Goal: Task Accomplishment & Management: Complete application form

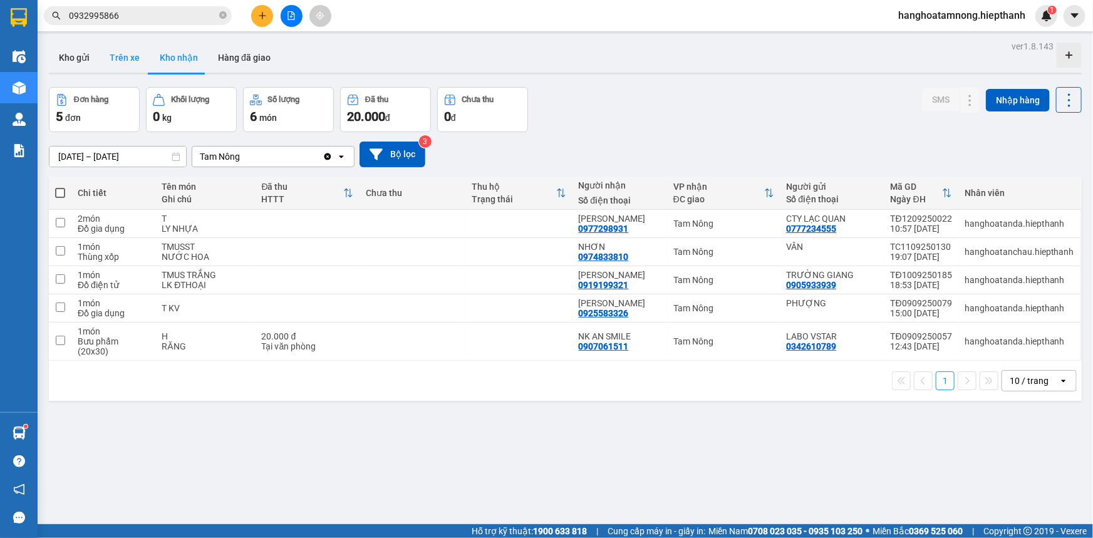
click at [125, 57] on button "Trên xe" at bounding box center [125, 58] width 50 height 30
type input "[DATE] – [DATE]"
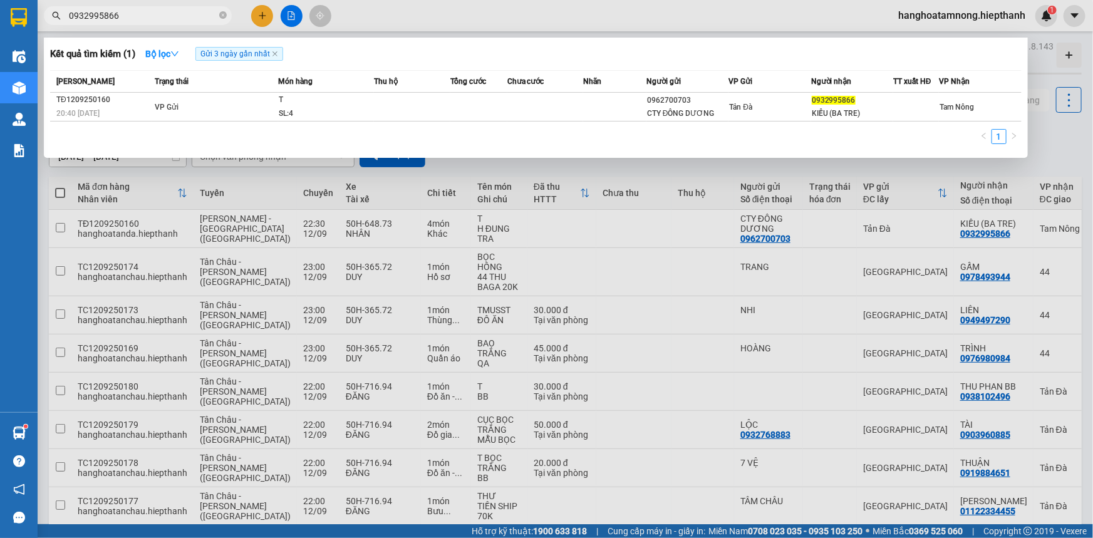
click at [135, 9] on input "0932995866" at bounding box center [143, 16] width 148 height 14
click at [296, 13] on div at bounding box center [546, 269] width 1093 height 538
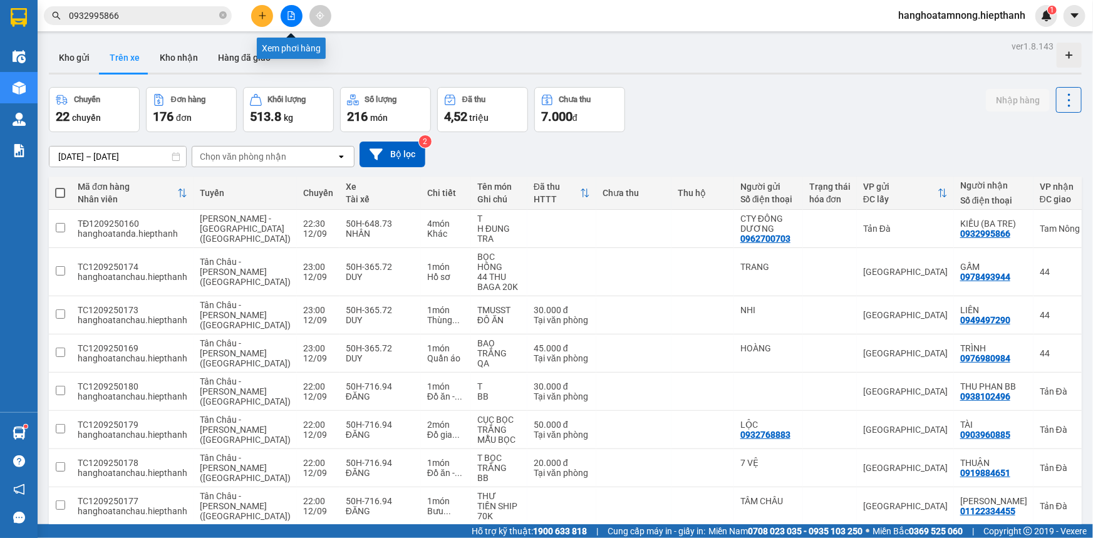
click at [296, 13] on button at bounding box center [292, 16] width 22 height 22
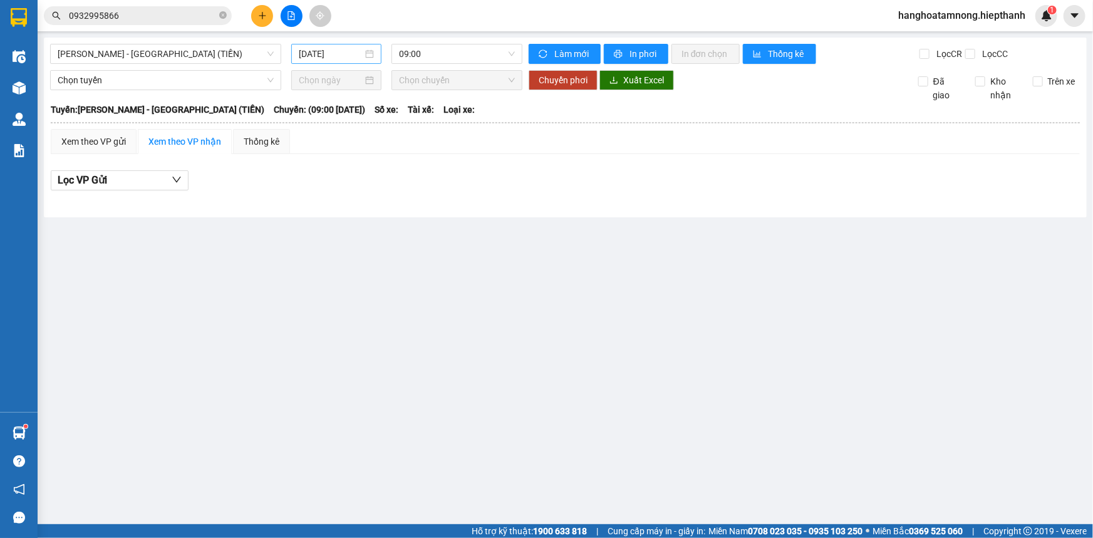
click at [328, 58] on input "[DATE]" at bounding box center [331, 54] width 64 height 14
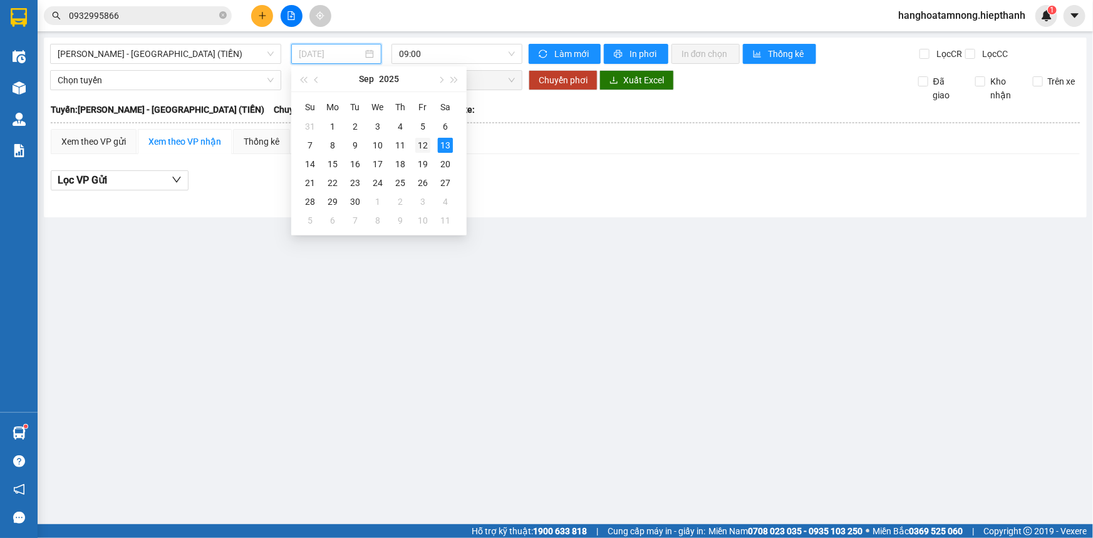
click at [422, 149] on div "12" at bounding box center [422, 145] width 15 height 15
type input "[DATE]"
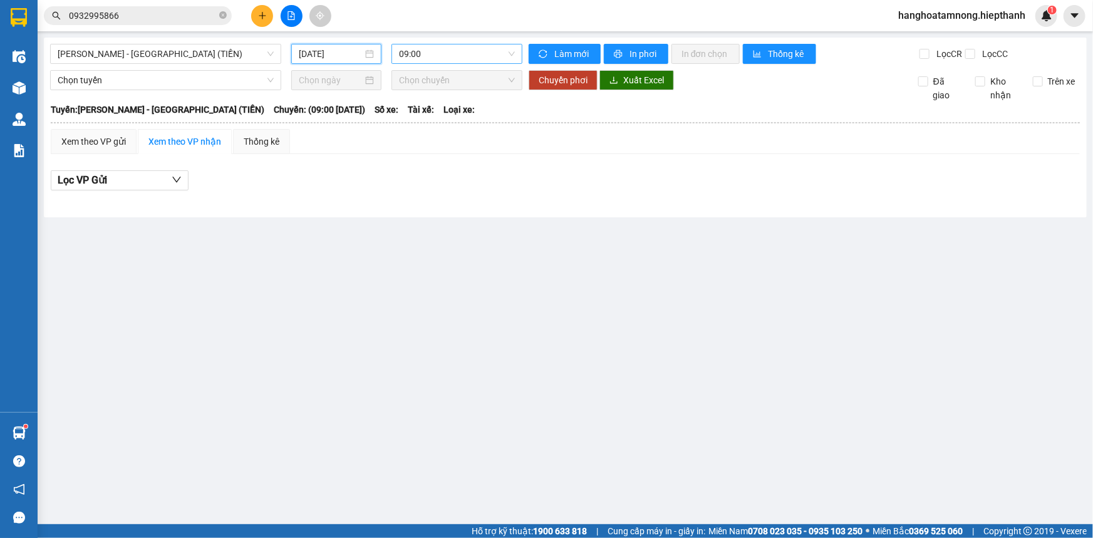
click at [424, 60] on span "09:00" at bounding box center [457, 53] width 116 height 19
click at [200, 54] on span "[PERSON_NAME] - [GEOGRAPHIC_DATA] (TIỀN)" at bounding box center [166, 53] width 216 height 19
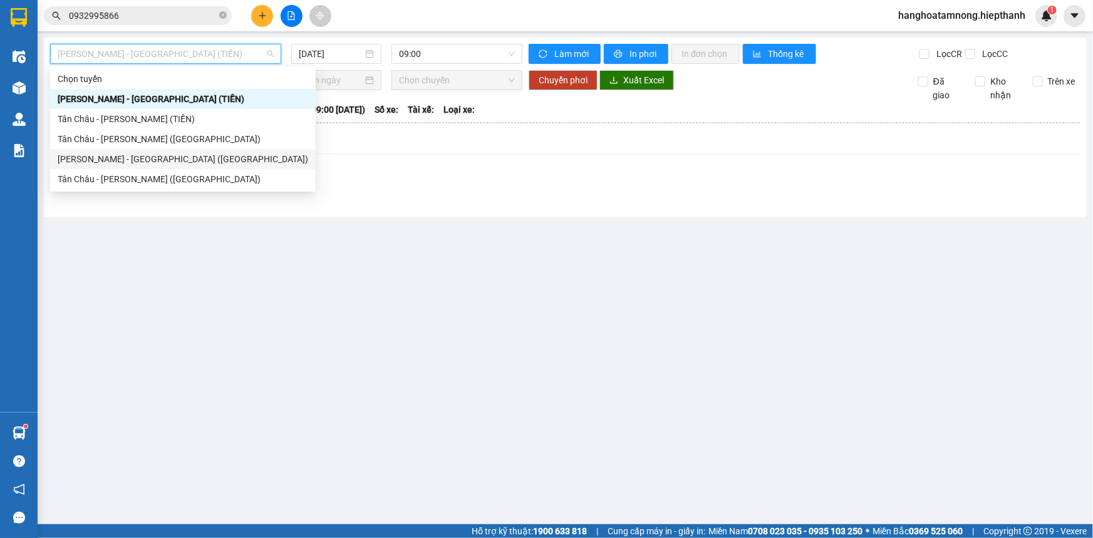
click at [153, 154] on div "[PERSON_NAME] - [GEOGRAPHIC_DATA] ([GEOGRAPHIC_DATA])" at bounding box center [183, 159] width 251 height 14
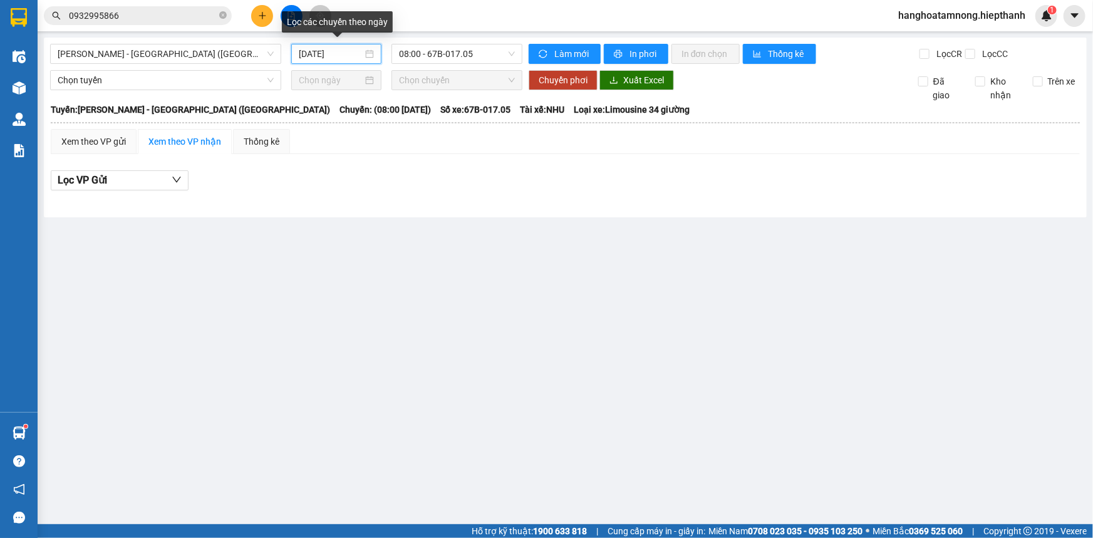
click at [322, 56] on input "[DATE]" at bounding box center [331, 54] width 64 height 14
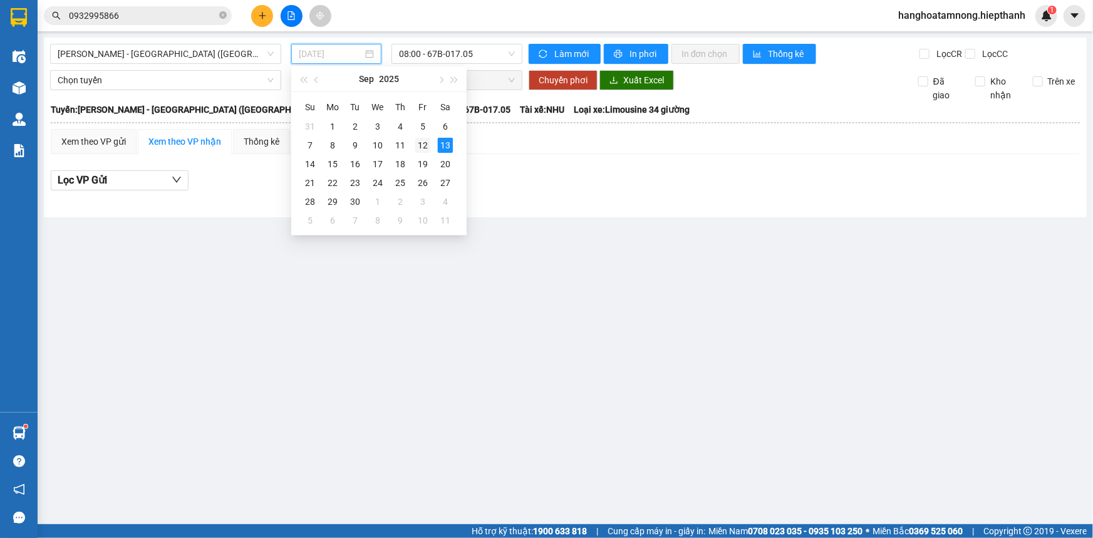
click at [420, 145] on div "12" at bounding box center [422, 145] width 15 height 15
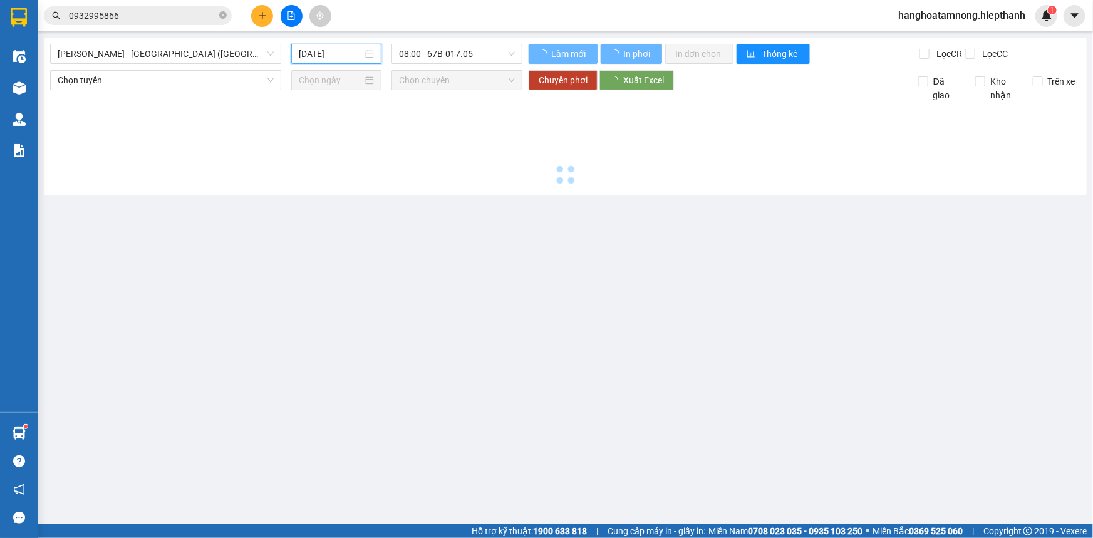
type input "[DATE]"
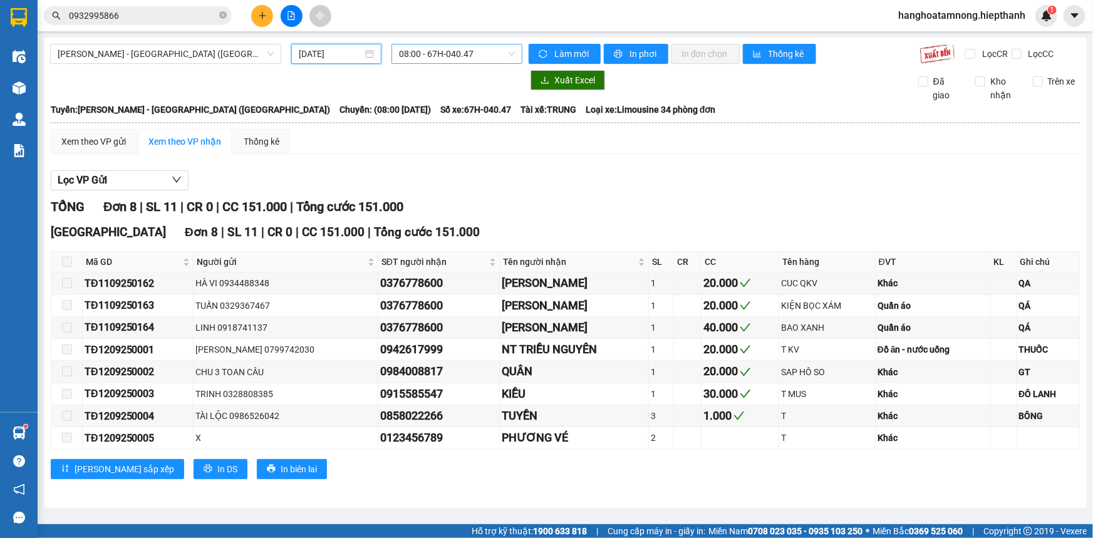
click at [423, 56] on span "08:00 - 67H-040.47" at bounding box center [457, 53] width 116 height 19
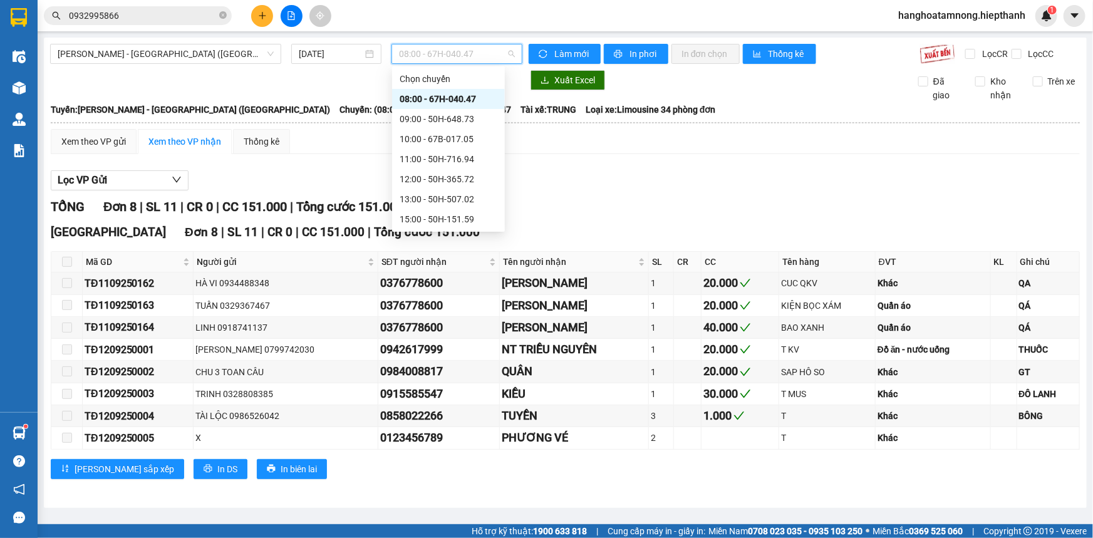
scroll to position [100, 0]
click at [426, 219] on div "22:30 - 50H-648.73" at bounding box center [449, 219] width 98 height 14
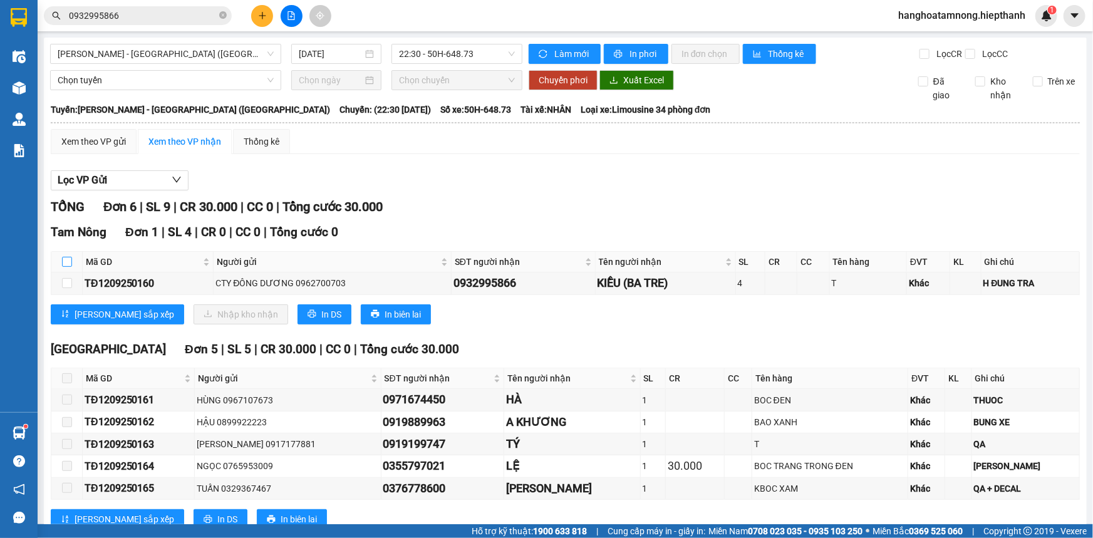
click at [68, 259] on input "checkbox" at bounding box center [67, 262] width 10 height 10
checkbox input "true"
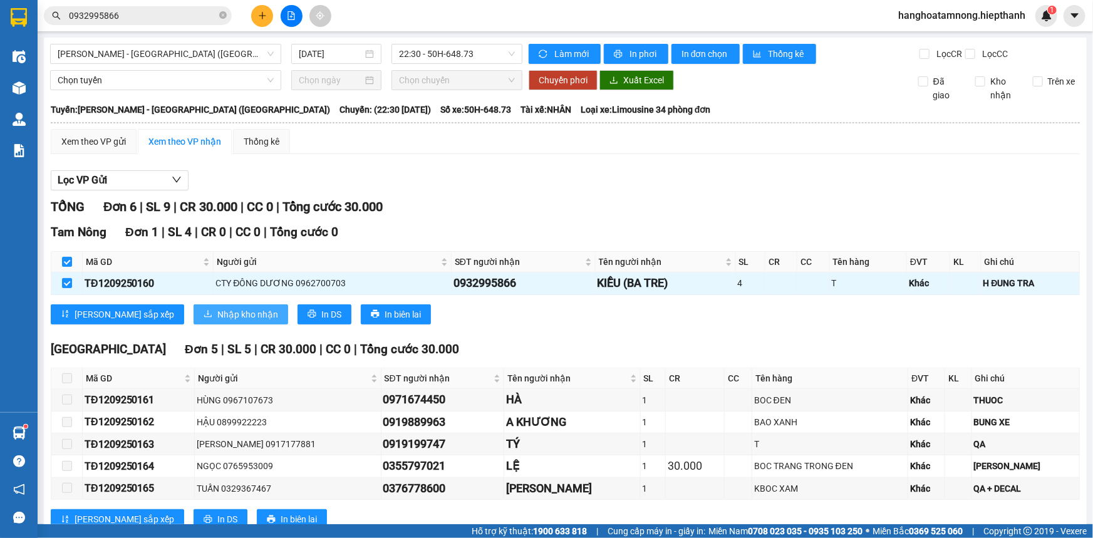
click at [217, 316] on span "Nhập kho nhận" at bounding box center [247, 315] width 61 height 14
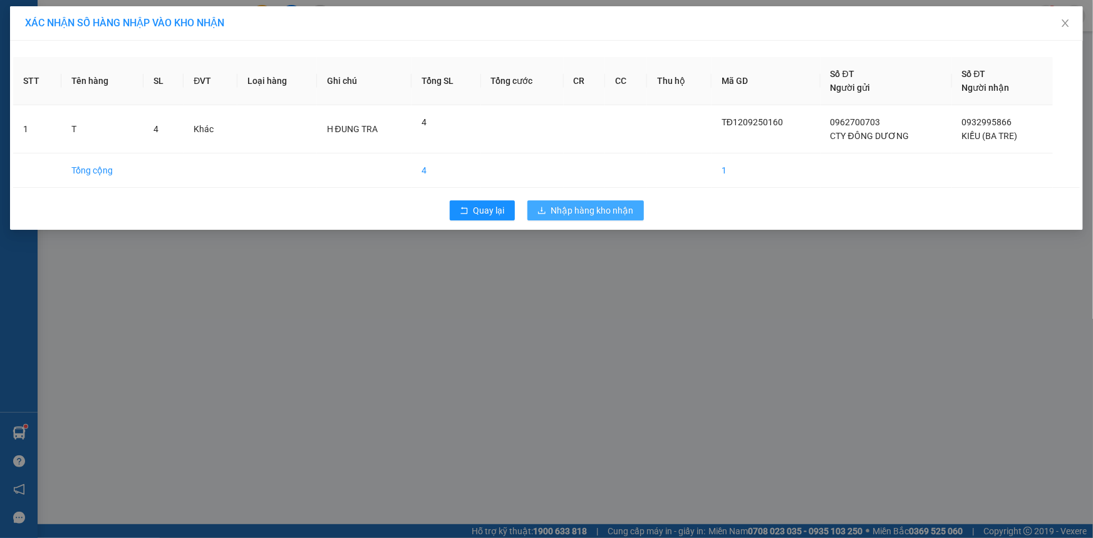
click at [585, 207] on span "Nhập hàng kho nhận" at bounding box center [592, 211] width 83 height 14
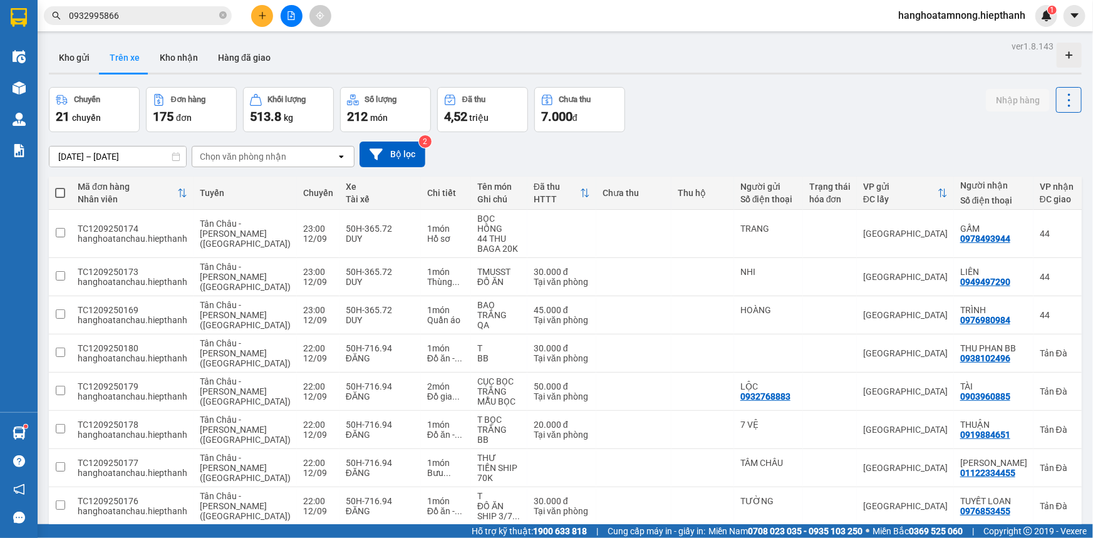
click at [187, 19] on input "0932995866" at bounding box center [143, 16] width 148 height 14
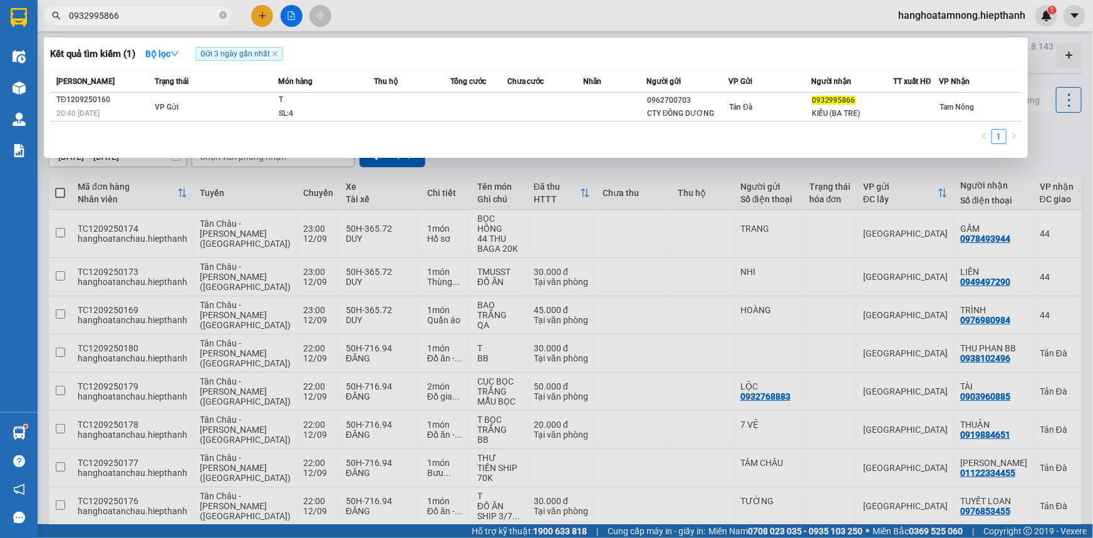
click at [187, 19] on input "0932995866" at bounding box center [143, 16] width 148 height 14
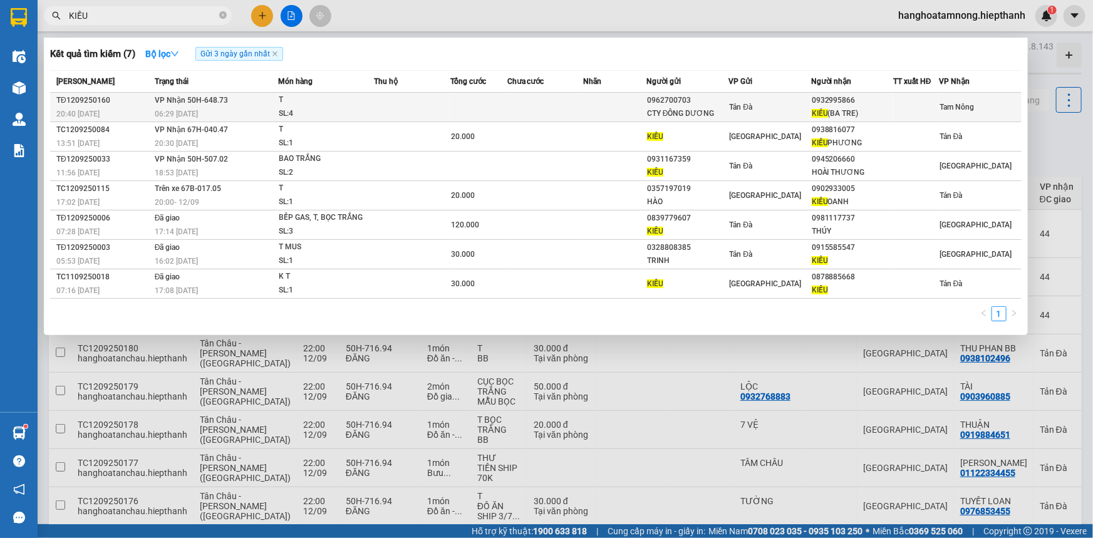
type input "KIỀU"
click at [427, 108] on td at bounding box center [412, 107] width 76 height 29
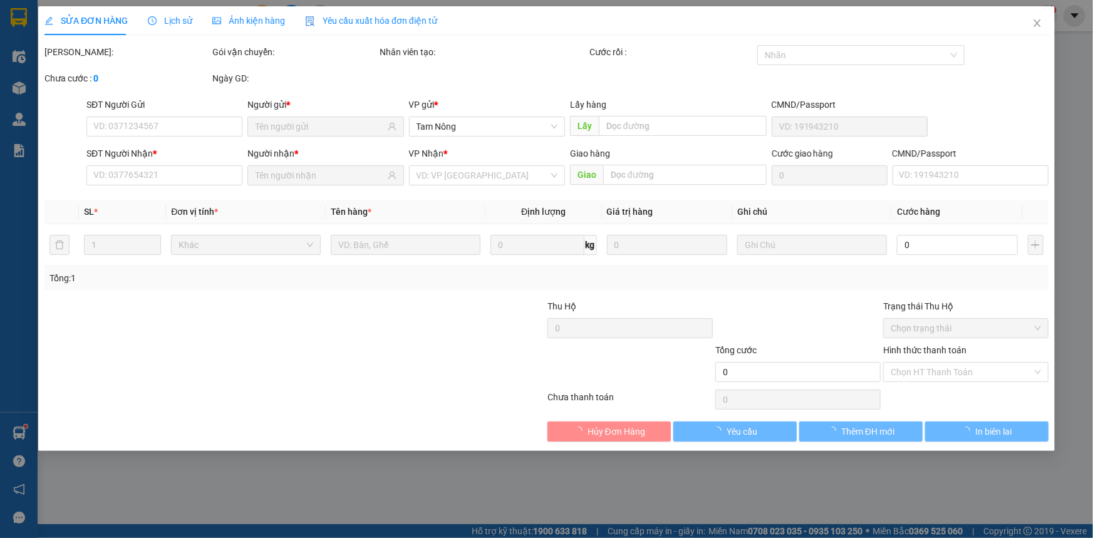
type input "0962700703"
type input "CTY ĐÔNG DƯƠNG"
type input "0932995866"
type input "KIỀU (BA TRE)"
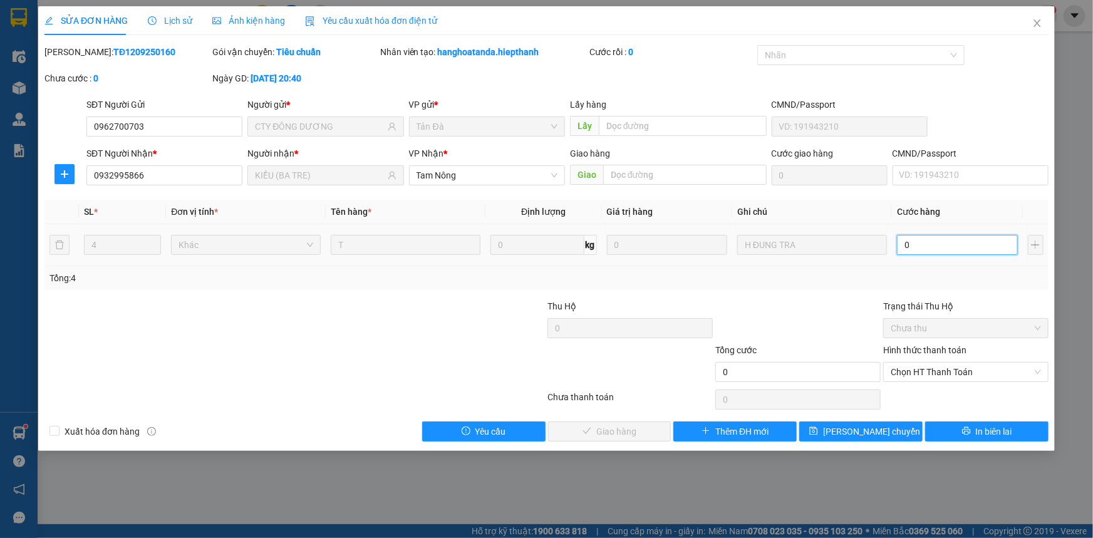
click at [963, 239] on input "0" at bounding box center [957, 245] width 121 height 20
type input "4"
type input "40"
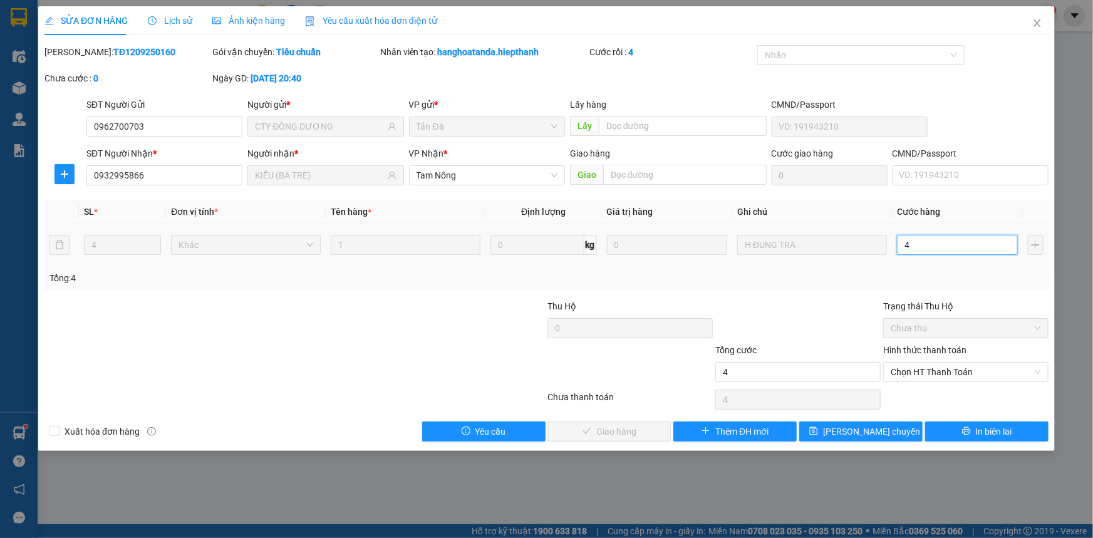
type input "40"
click at [940, 369] on span "Chọn HT Thanh Toán" at bounding box center [966, 372] width 150 height 19
type input "40"
type input "40.000"
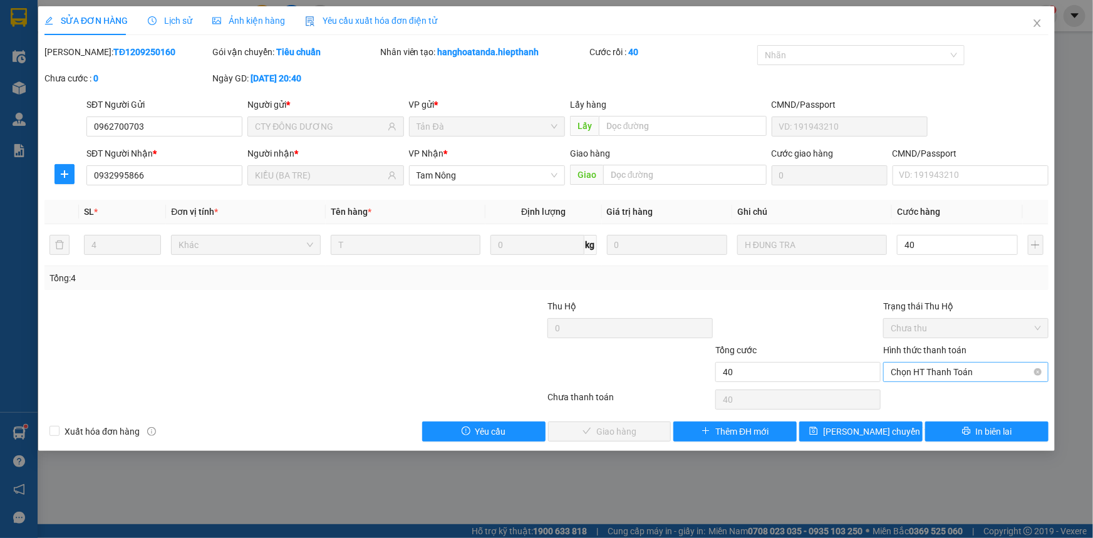
type input "40.000"
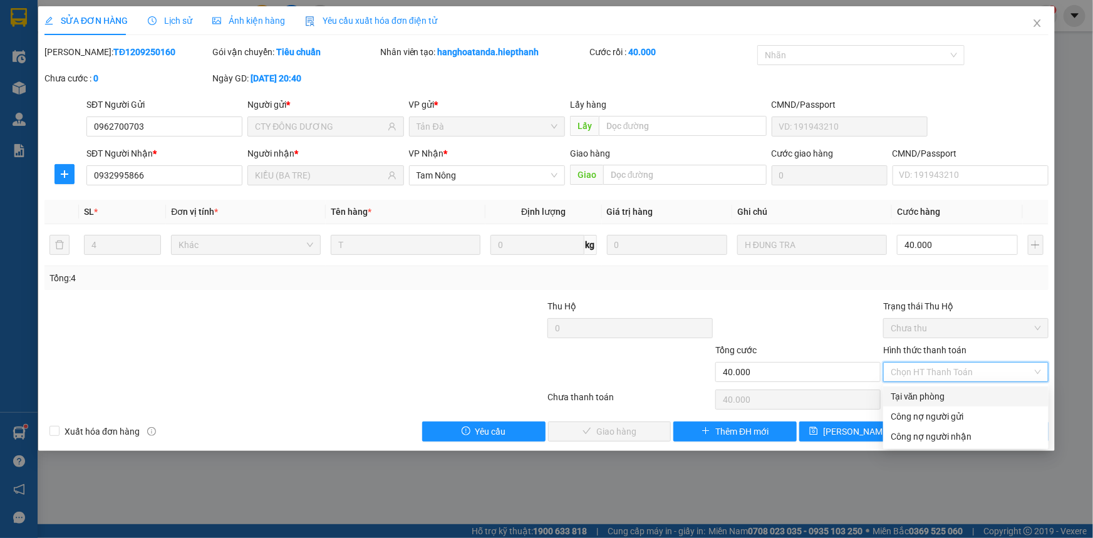
click at [937, 393] on div "Tại văn phòng" at bounding box center [966, 397] width 150 height 14
type input "0"
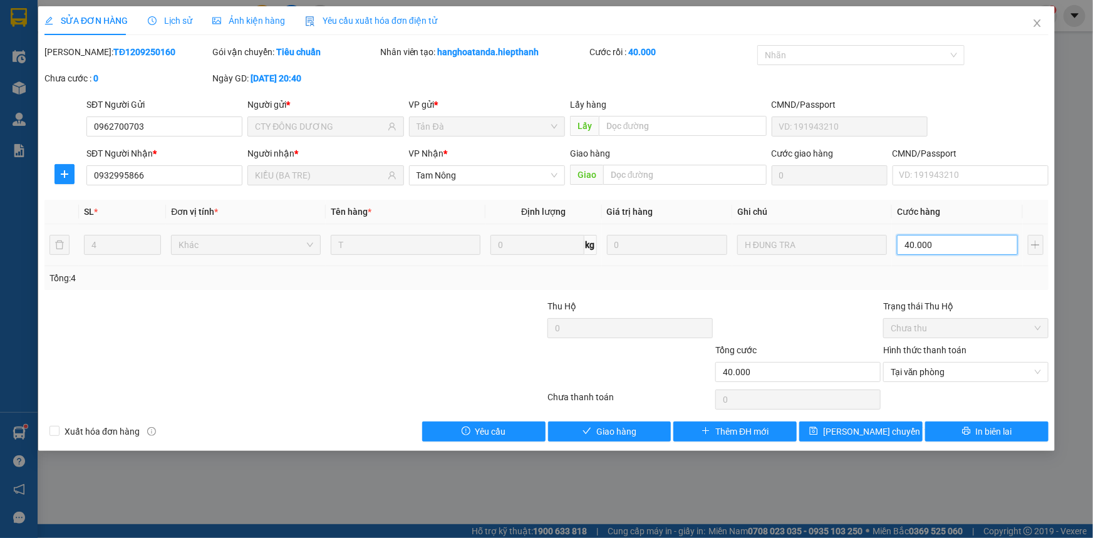
click at [943, 242] on input "40.000" at bounding box center [957, 245] width 121 height 20
type input "1"
type input "16"
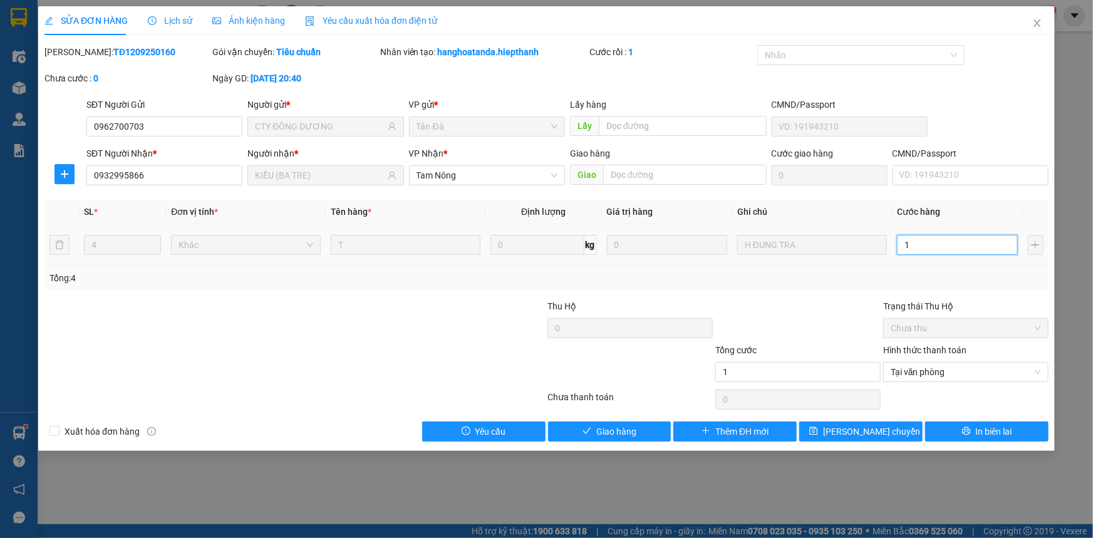
type input "16"
type input "160"
click at [922, 370] on span "Tại văn phòng" at bounding box center [966, 372] width 150 height 19
type input "160"
type input "160.000"
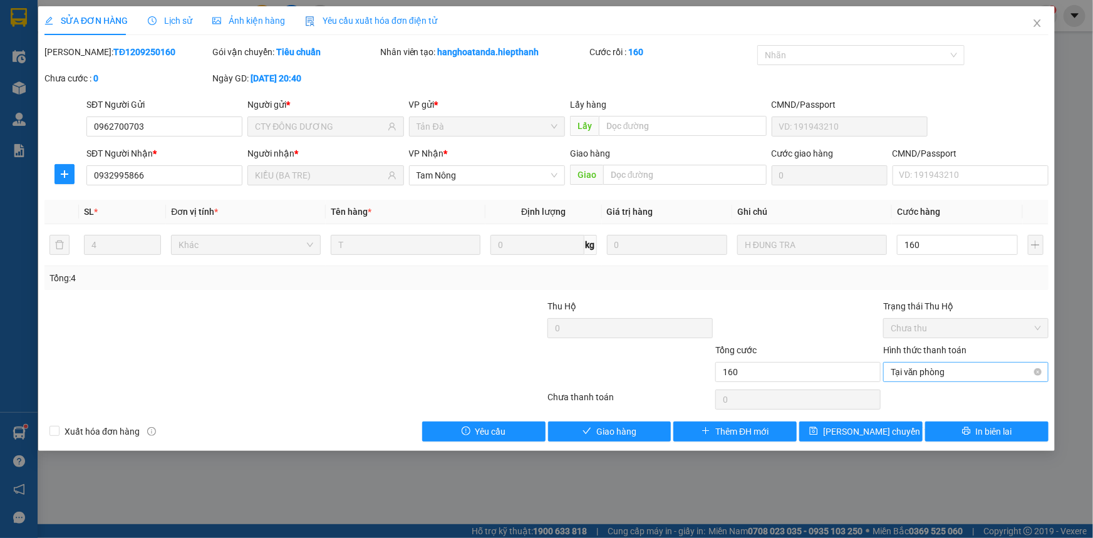
type input "160.000"
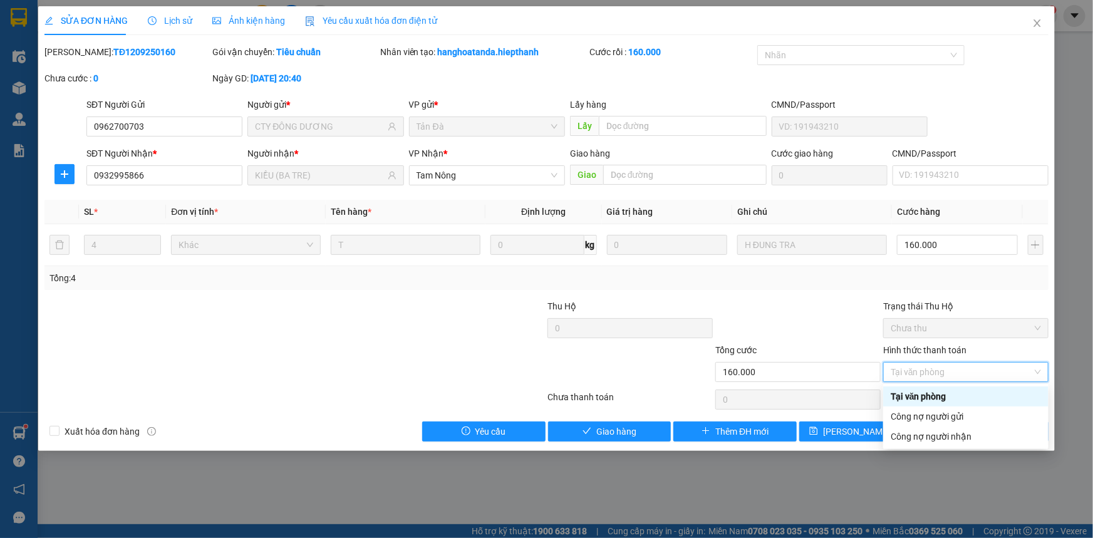
click at [920, 398] on div "Tại văn phòng" at bounding box center [966, 397] width 150 height 14
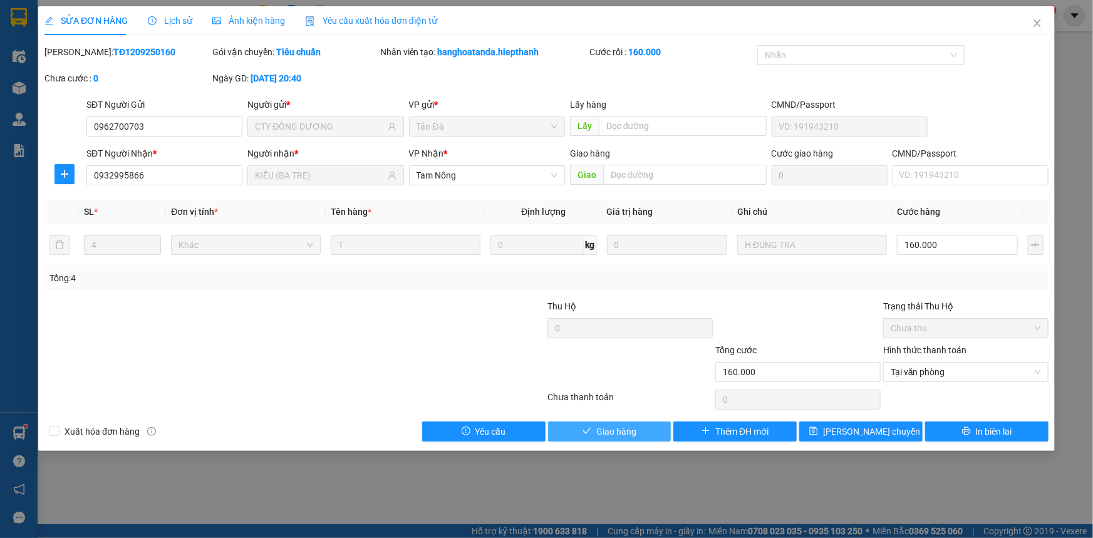
click at [634, 440] on button "Giao hàng" at bounding box center [609, 432] width 123 height 20
